Goal: Transaction & Acquisition: Purchase product/service

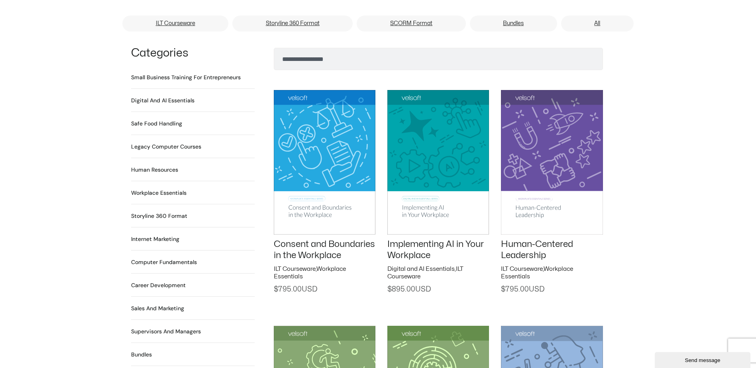
scroll to position [518, 0]
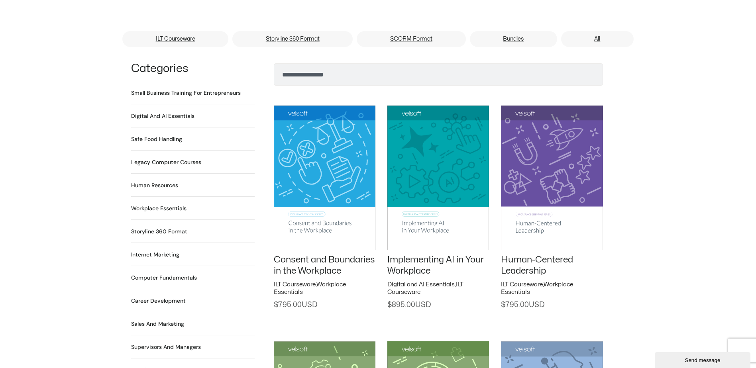
click at [171, 112] on h2 "Digital and AI Essentials 23 Products" at bounding box center [162, 116] width 63 height 8
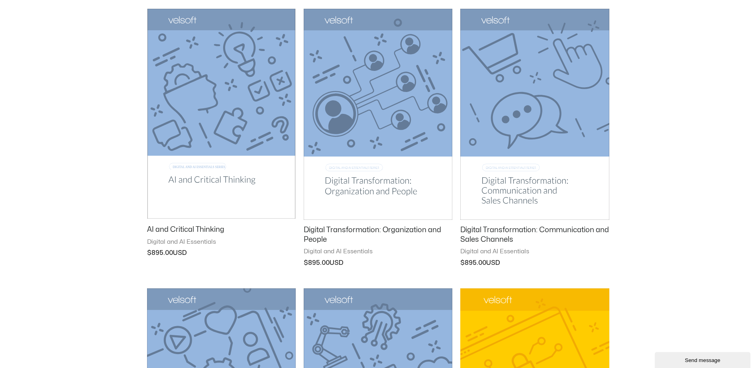
scroll to position [678, 0]
click at [238, 179] on img at bounding box center [221, 115] width 149 height 210
